Goal: Information Seeking & Learning: Learn about a topic

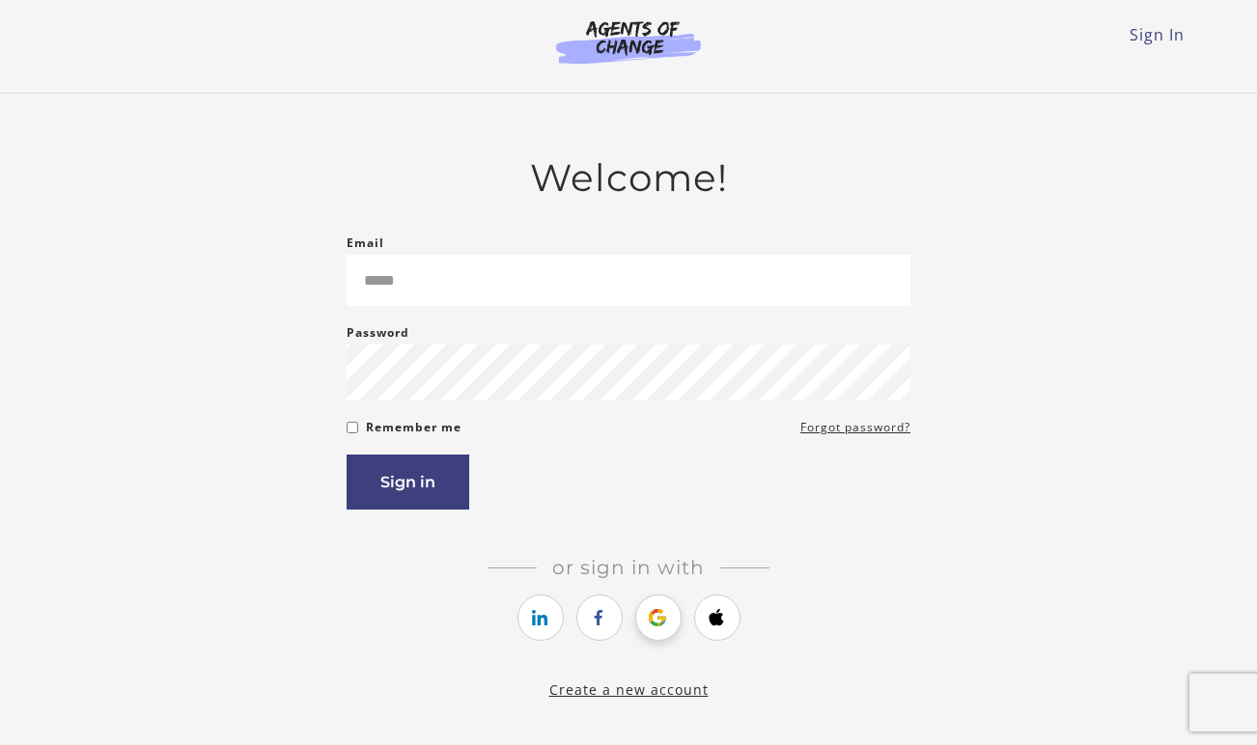
click at [642, 633] on link "https://courses.thinkific.com/users/auth/google?ss%5Breferral%5D=&ss%5Buser_ret…" at bounding box center [658, 618] width 46 height 46
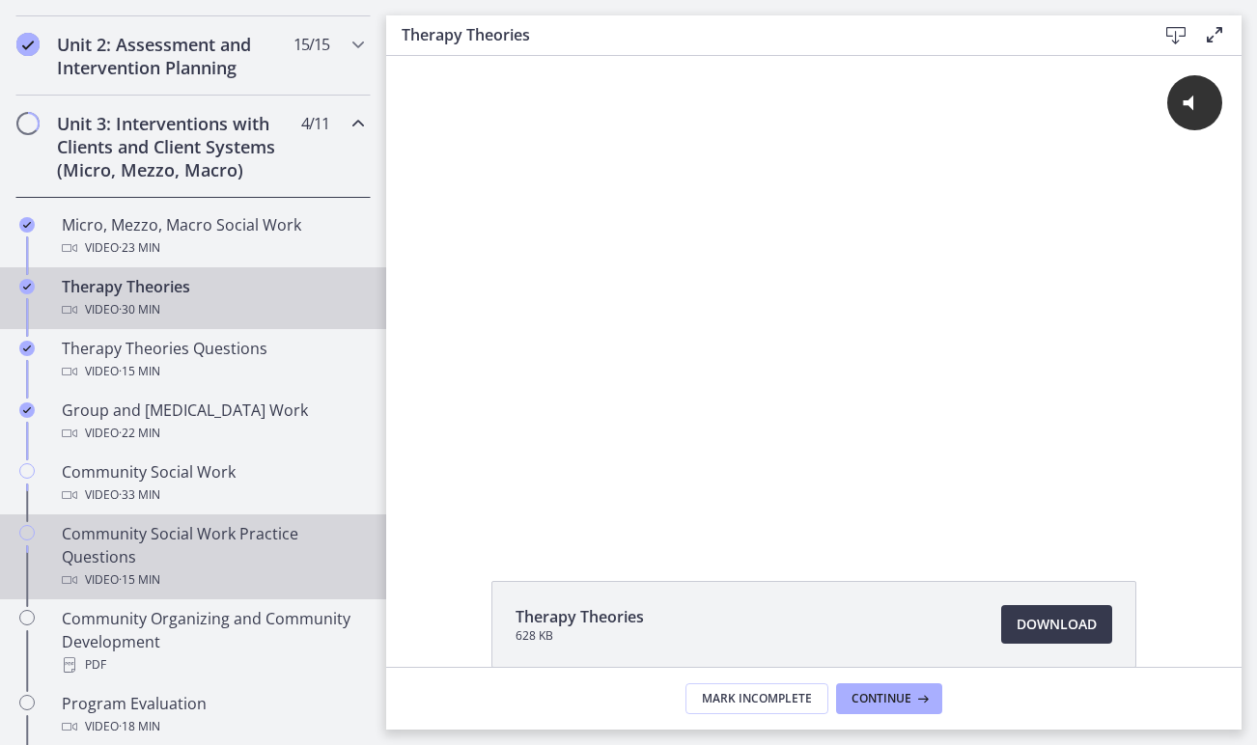
scroll to position [660, 0]
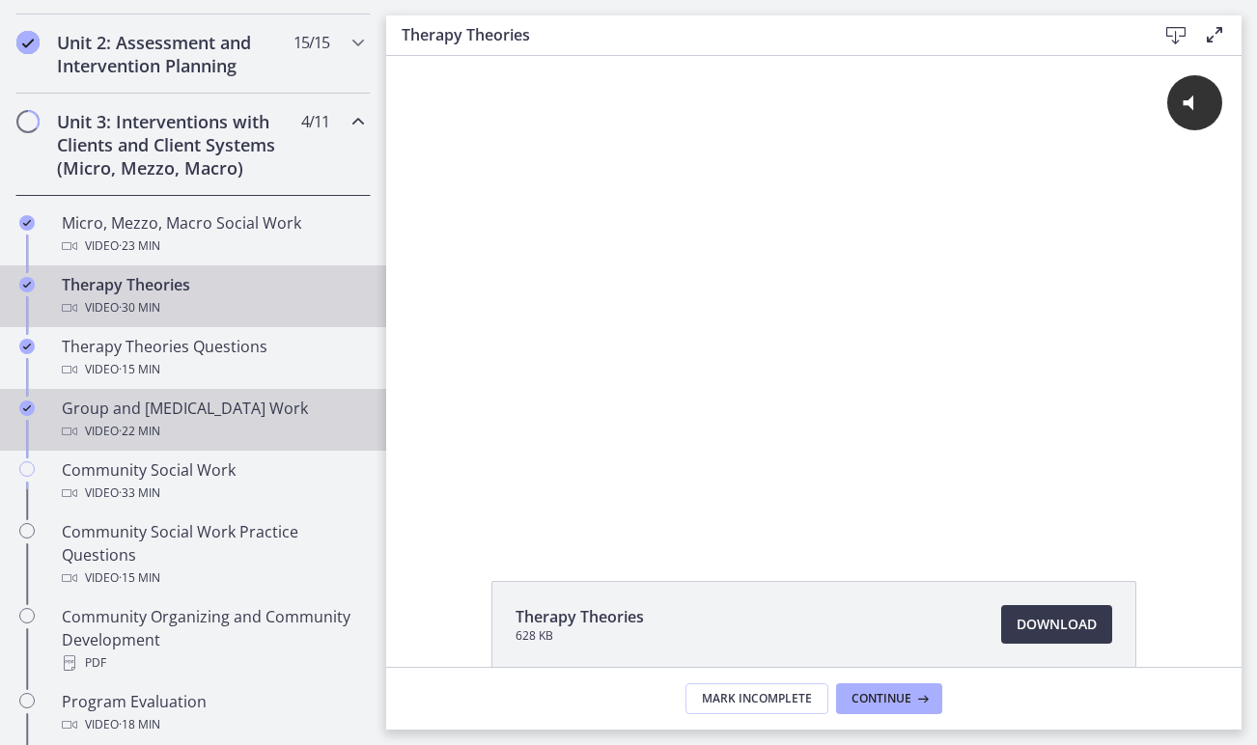
click at [220, 435] on div "Video · 22 min" at bounding box center [212, 431] width 301 height 23
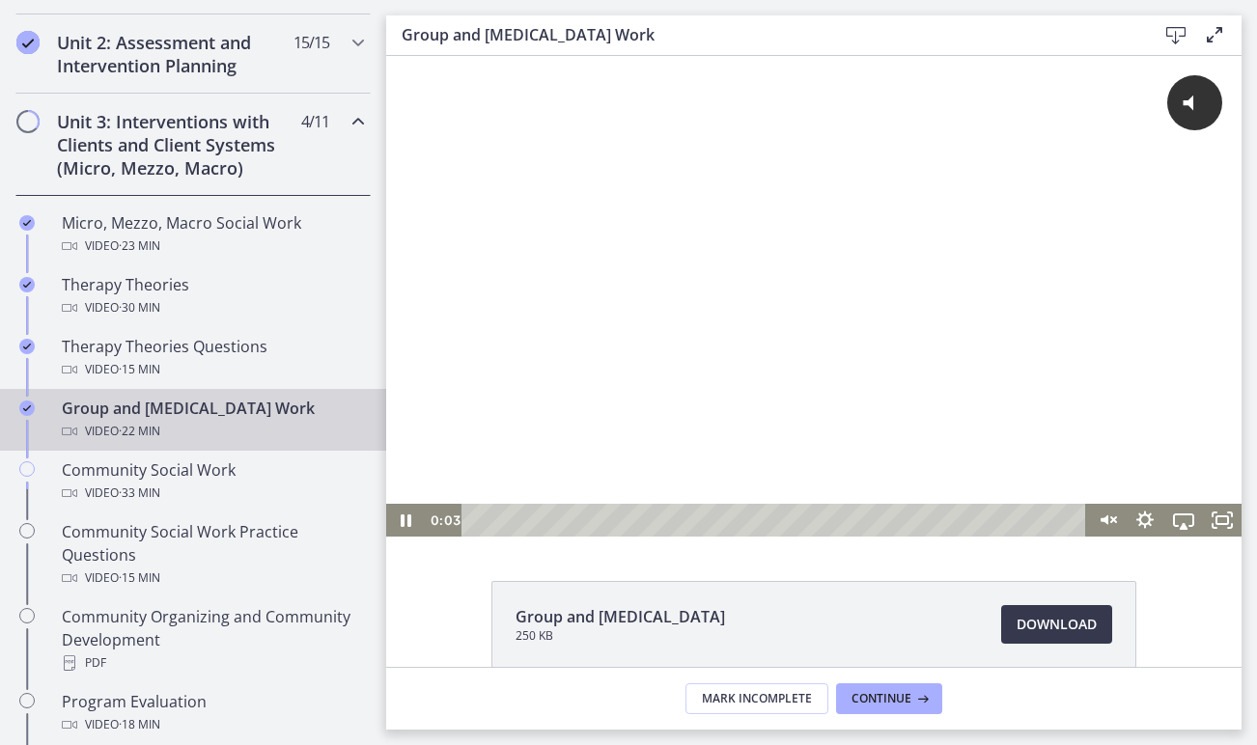
click at [607, 517] on div "Playbar" at bounding box center [776, 520] width 601 height 33
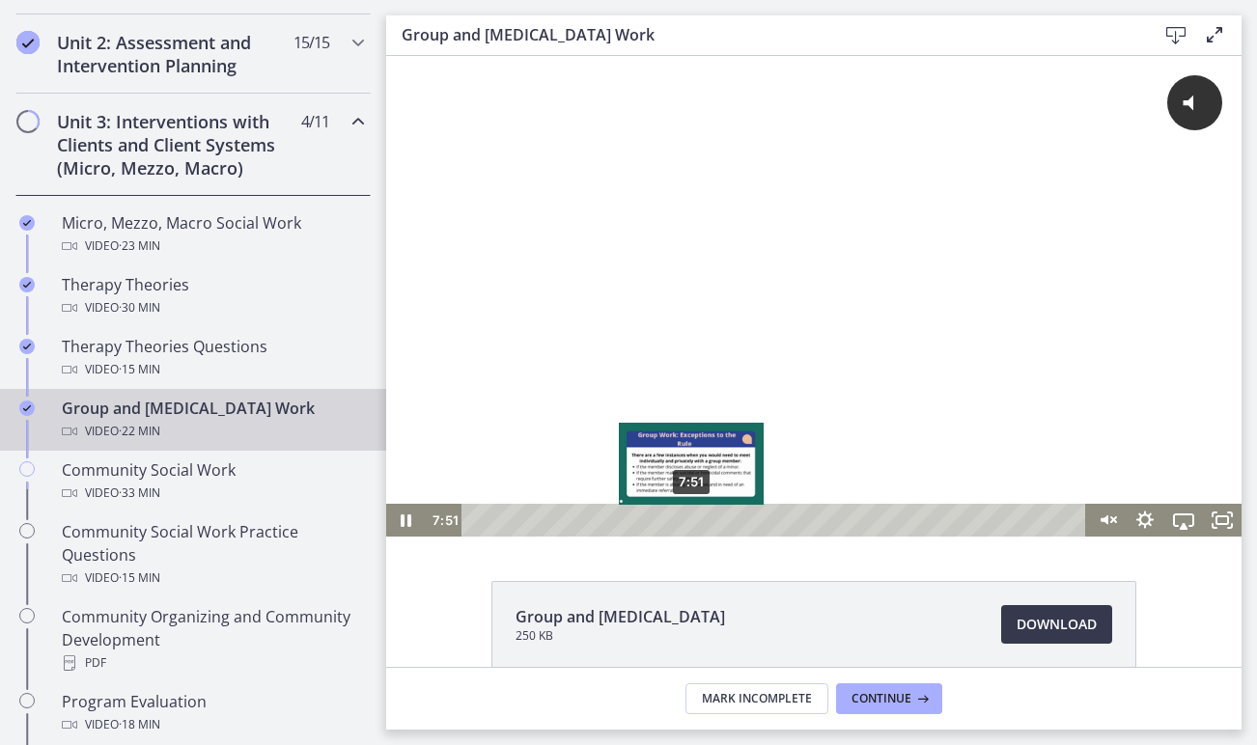
click at [692, 520] on div "7:51" at bounding box center [776, 520] width 601 height 33
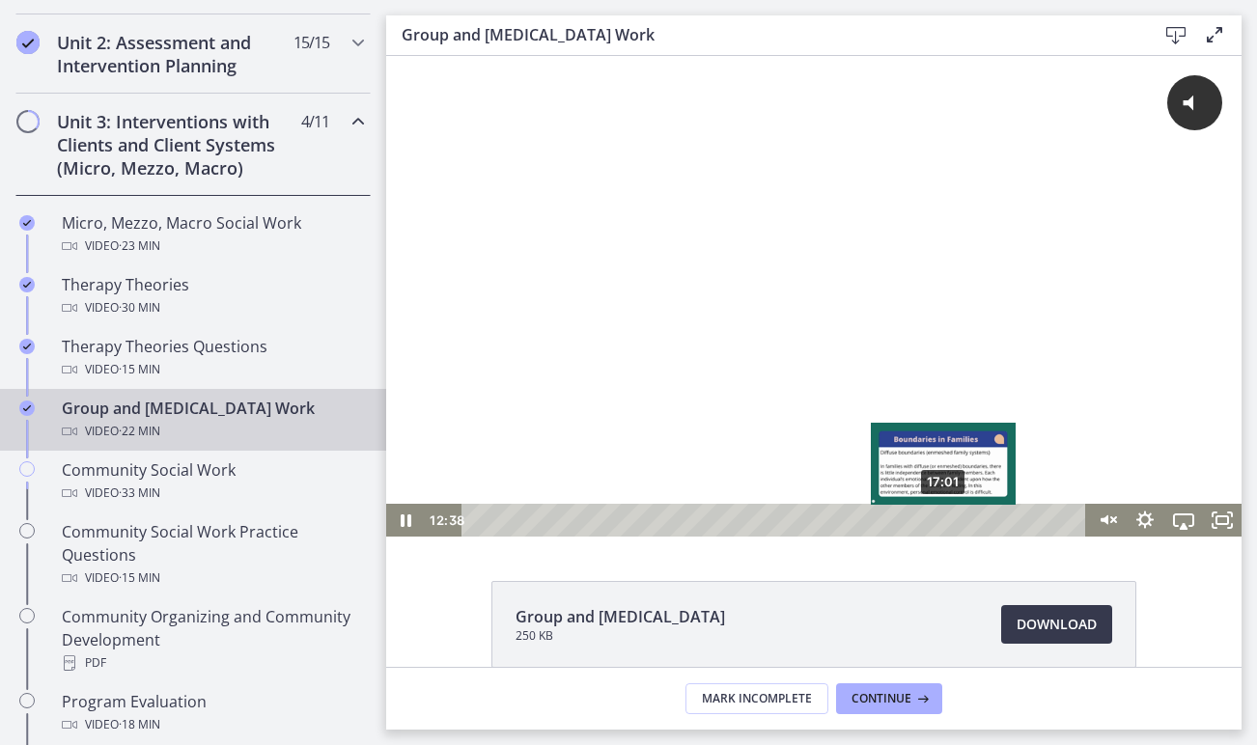
click at [944, 519] on div "17:01" at bounding box center [776, 520] width 601 height 33
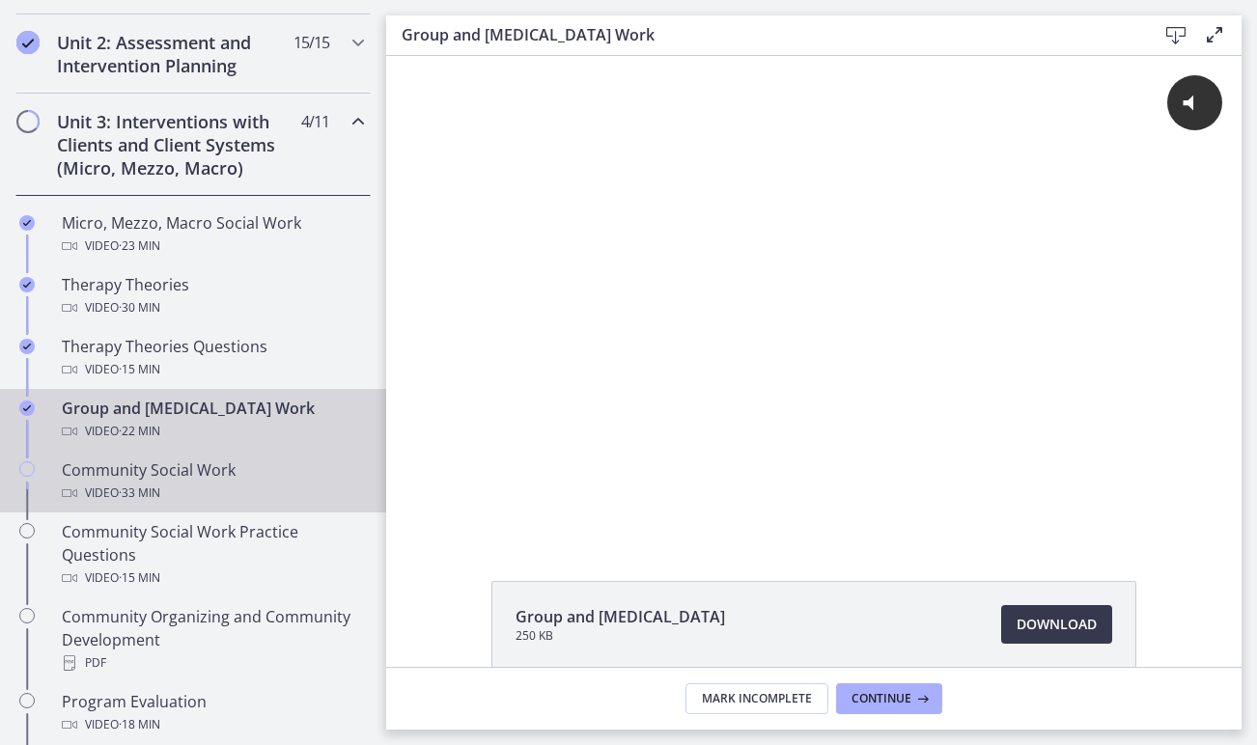
click at [273, 484] on div "Video · 33 min" at bounding box center [212, 493] width 301 height 23
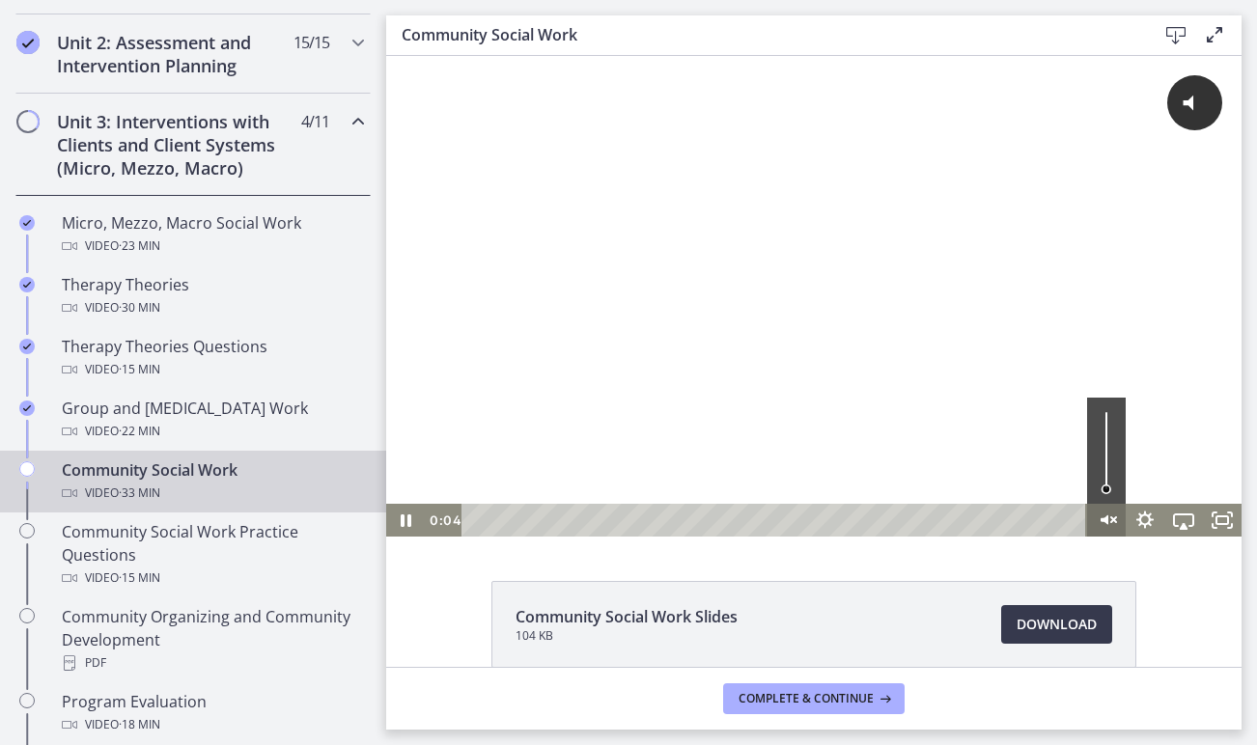
click at [1111, 518] on icon "Unmute" at bounding box center [1106, 520] width 39 height 33
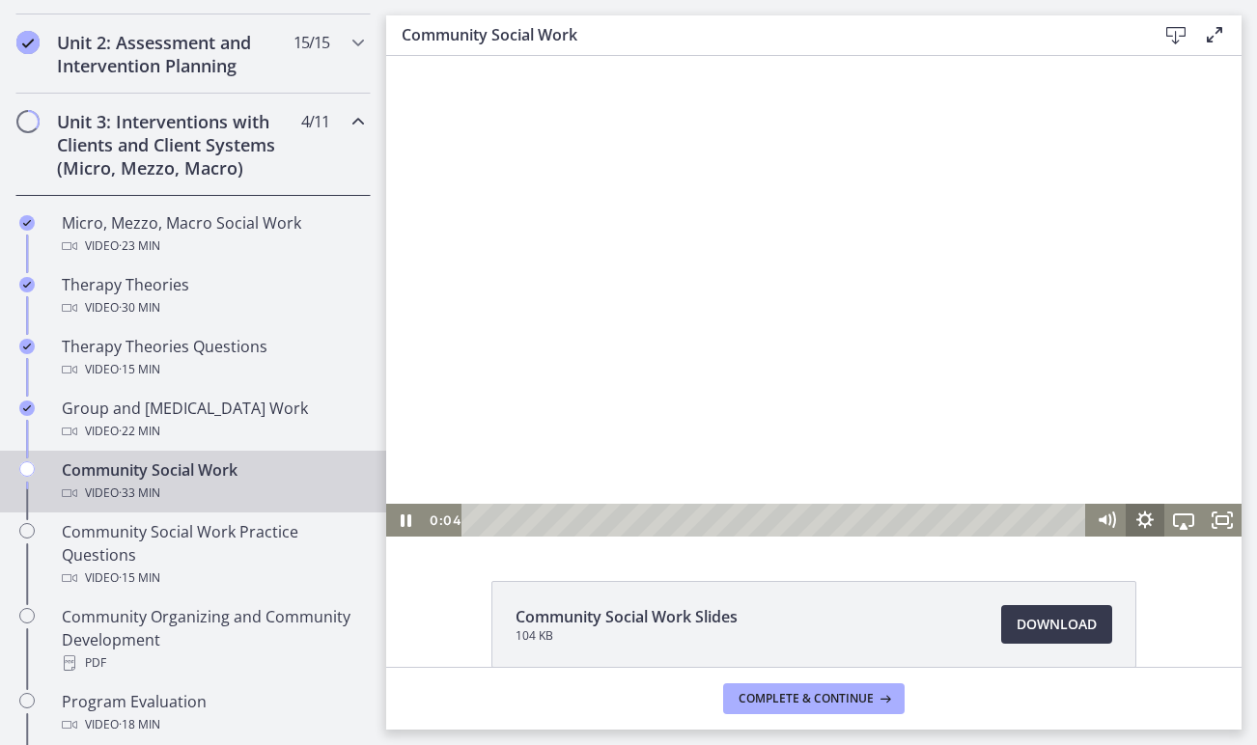
click at [1137, 523] on icon "Show settings menu" at bounding box center [1145, 520] width 39 height 33
click at [1148, 458] on span "Speed" at bounding box center [1159, 454] width 48 height 33
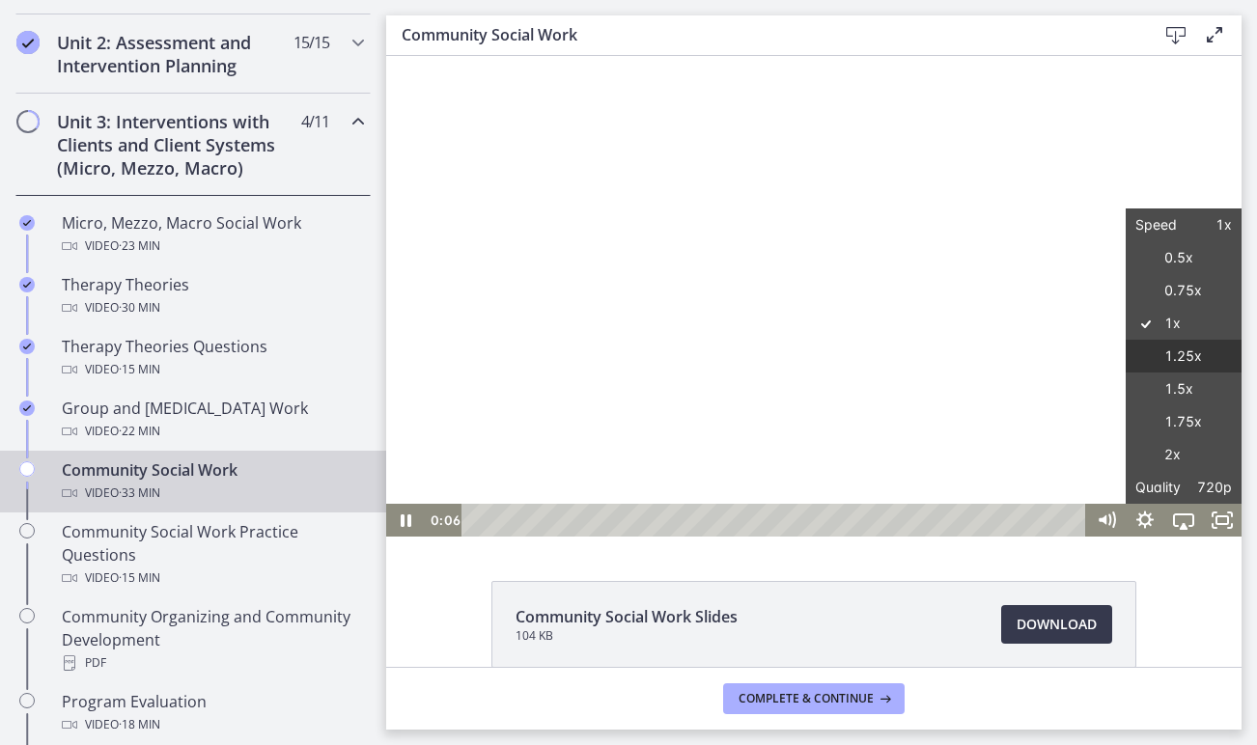
click at [1168, 354] on label "1.25x" at bounding box center [1184, 357] width 116 height 34
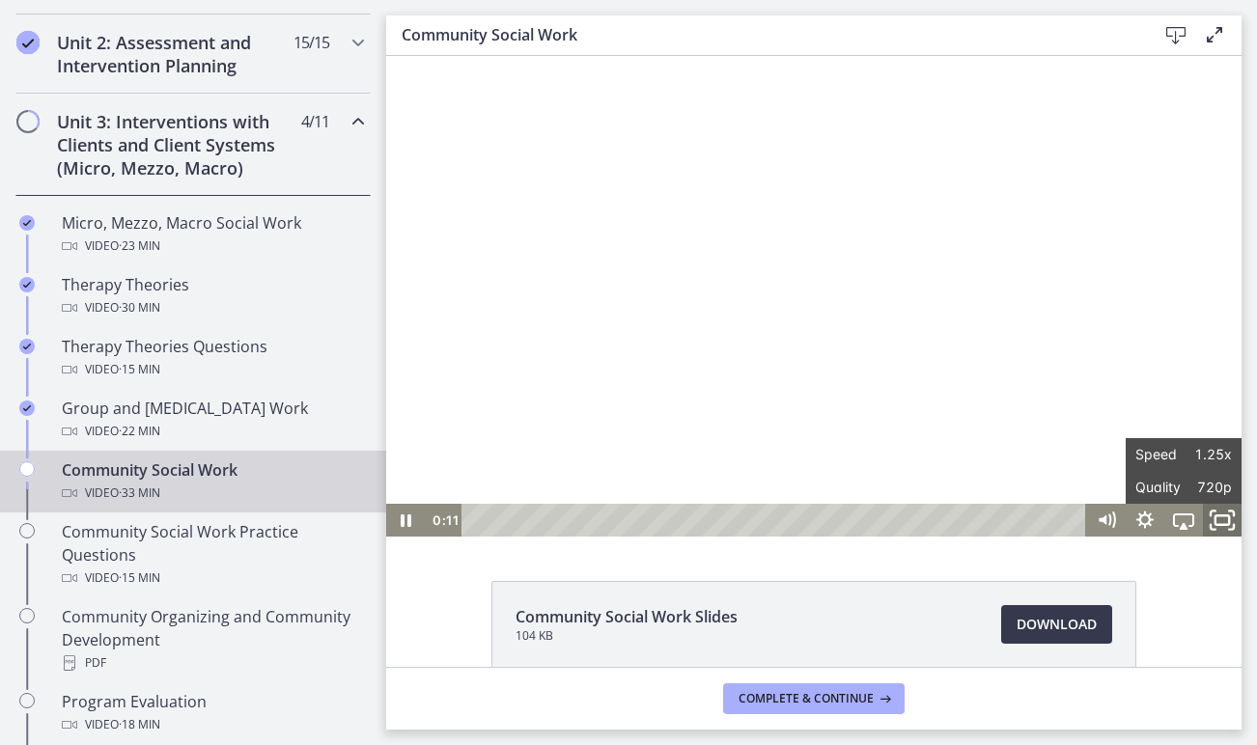
click at [1225, 528] on icon "Fullscreen" at bounding box center [1222, 521] width 46 height 40
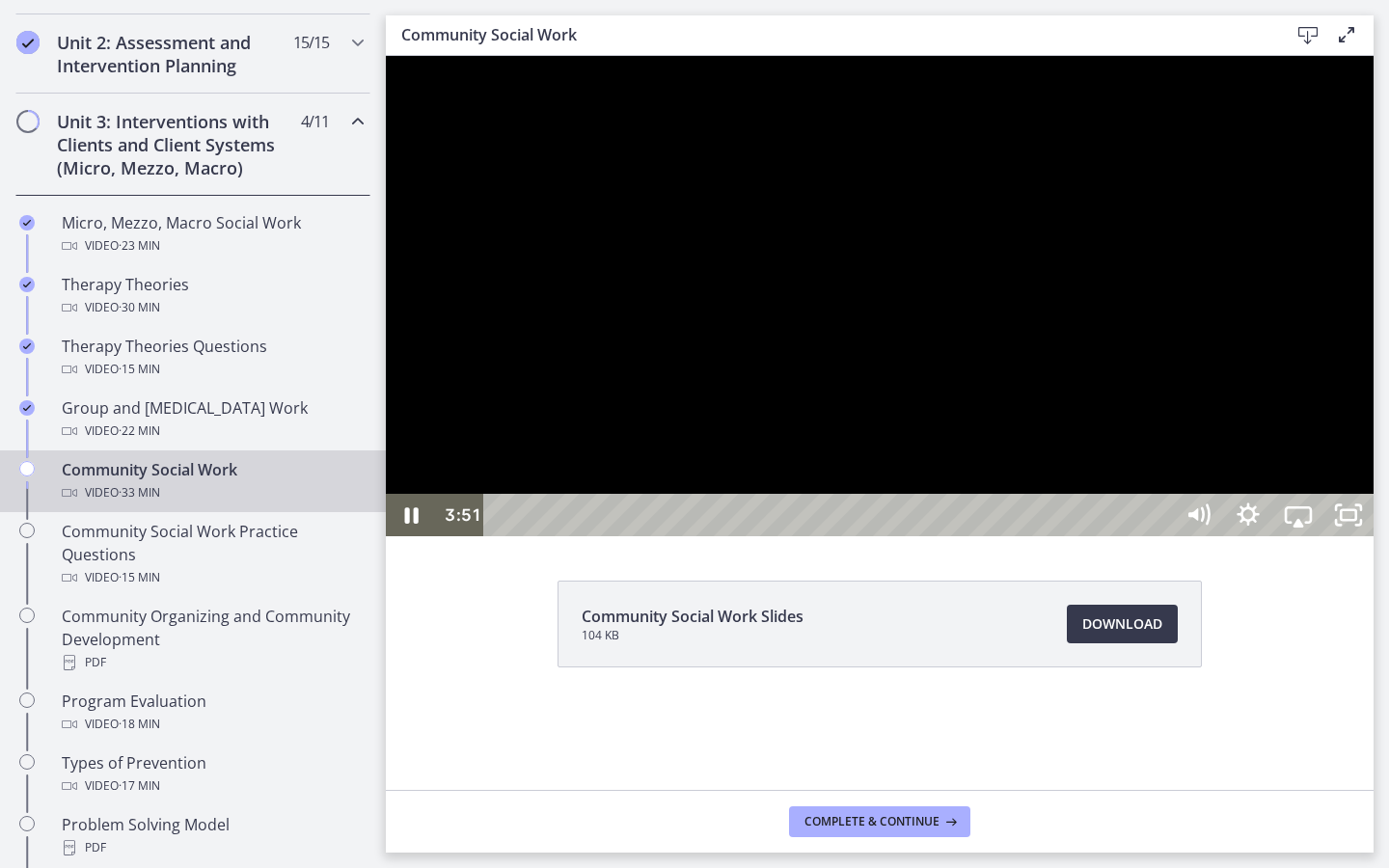
click at [1255, 536] on div at bounding box center [879, 296] width 987 height 480
click at [386, 56] on button "Play Video: cbe5qimtov91j64ic0dg.mp4" at bounding box center [386, 56] width 1 height 1
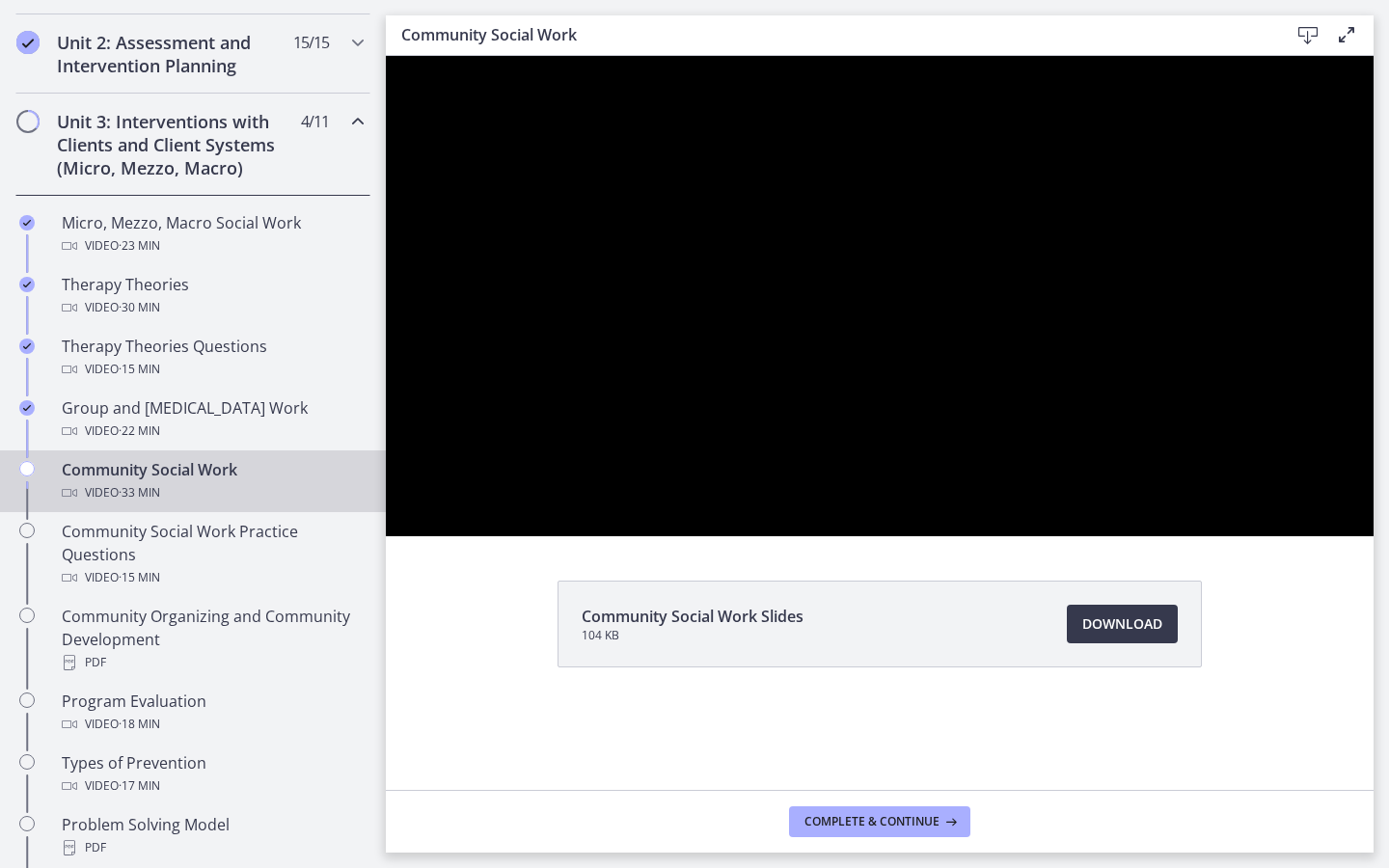
click at [386, 56] on button "Pause: cbe5qimtov91j64ic0dg.mp4" at bounding box center [386, 56] width 1 height 1
click at [386, 56] on button "Play Video: cbe5qimtov91j64ic0dg.mp4" at bounding box center [386, 56] width 1 height 1
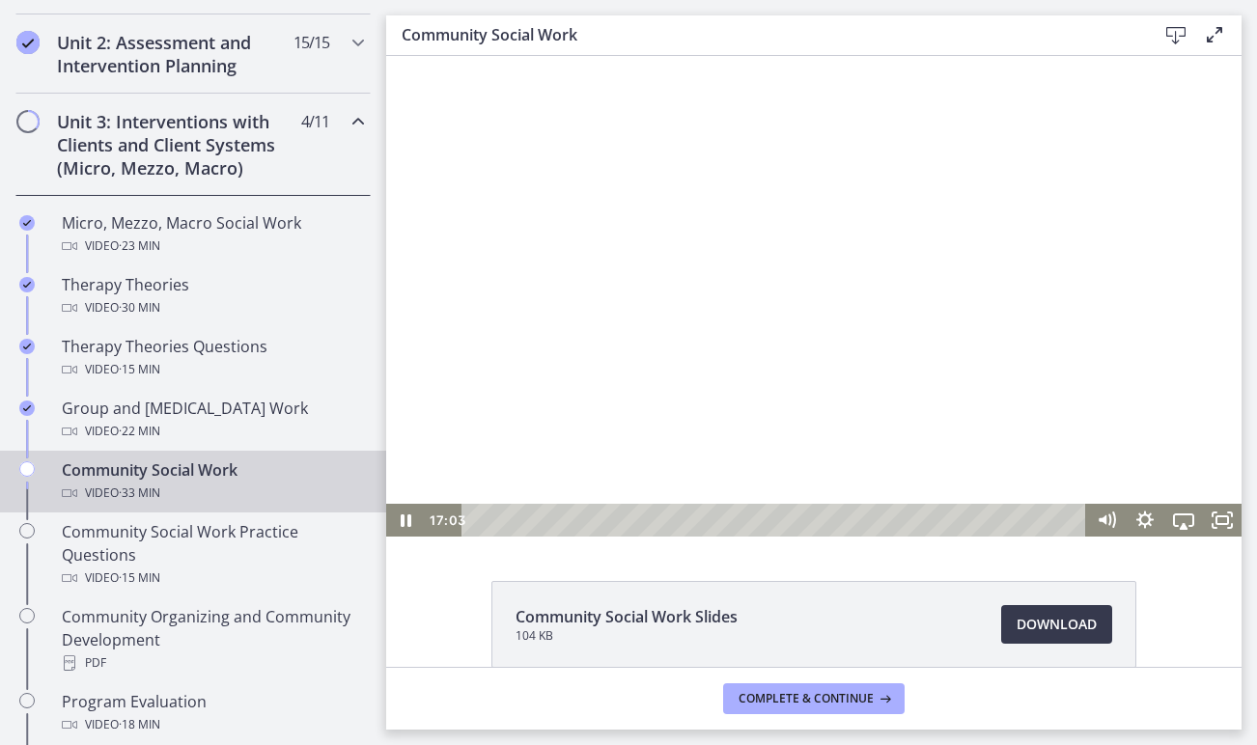
click at [644, 265] on div at bounding box center [813, 296] width 855 height 481
click at [713, 288] on div at bounding box center [813, 296] width 855 height 481
